Goal: Find specific page/section: Find specific page/section

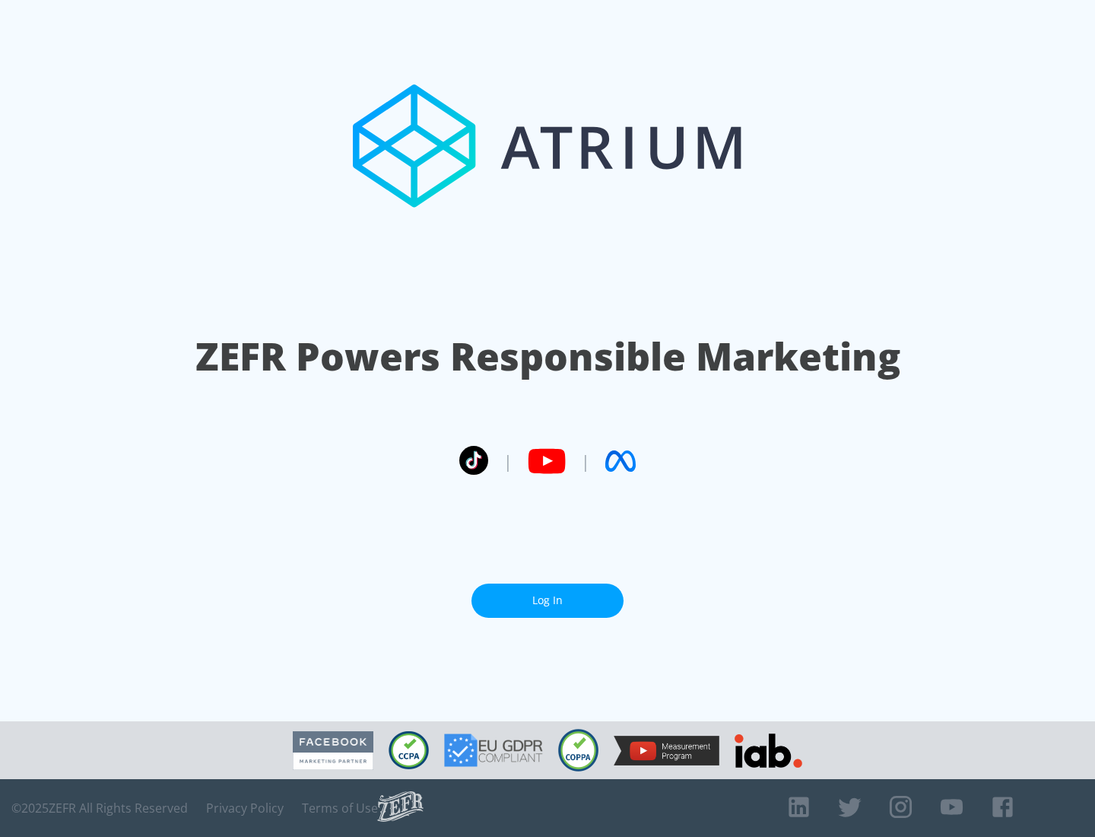
click at [548, 600] on link "Log In" at bounding box center [548, 600] width 152 height 34
